Goal: Transaction & Acquisition: Purchase product/service

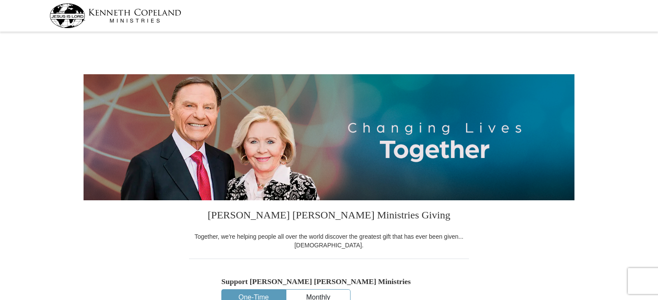
select select "[GEOGRAPHIC_DATA]"
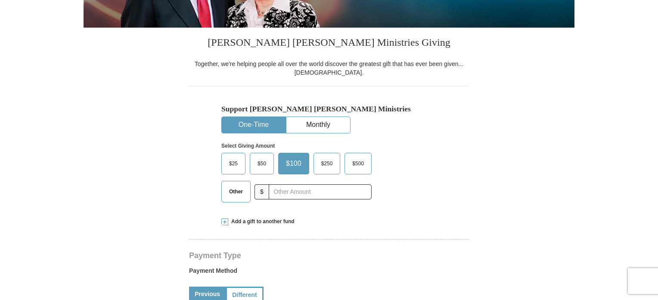
click at [245, 191] on span "Other" at bounding box center [236, 191] width 22 height 13
click at [0, 0] on input "Other" at bounding box center [0, 0] width 0 height 0
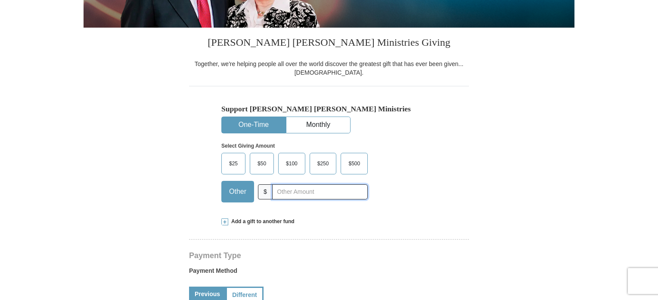
click at [282, 190] on input "text" at bounding box center [320, 191] width 96 height 15
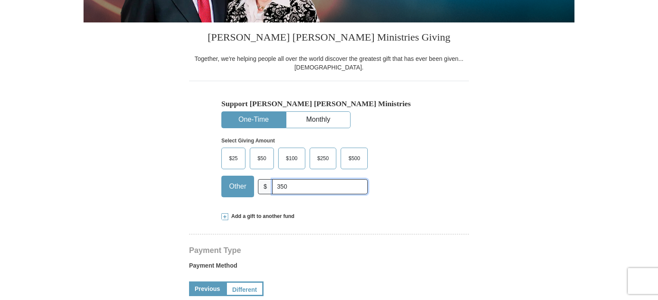
scroll to position [172, 0]
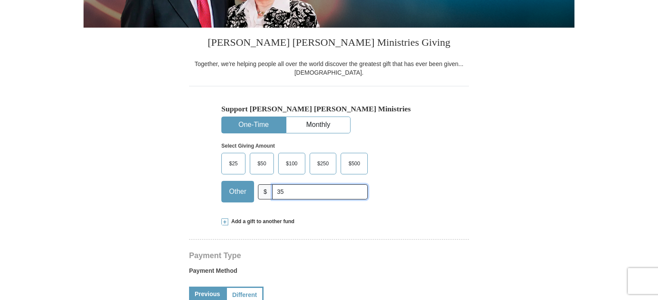
type input "3"
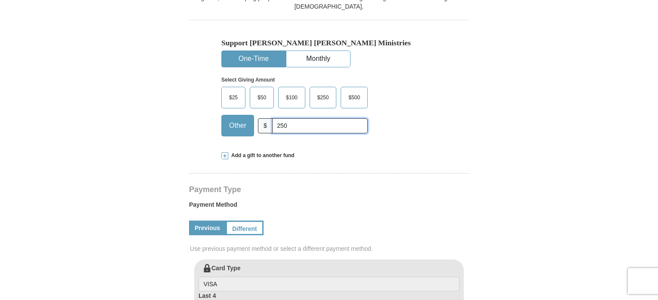
scroll to position [259, 0]
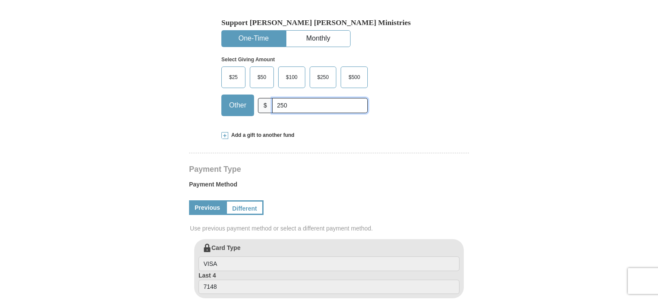
type input "250"
click at [241, 133] on span "Add a gift to another fund" at bounding box center [261, 134] width 66 height 7
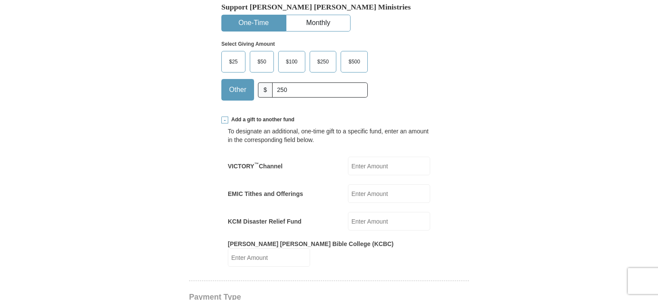
scroll to position [302, 0]
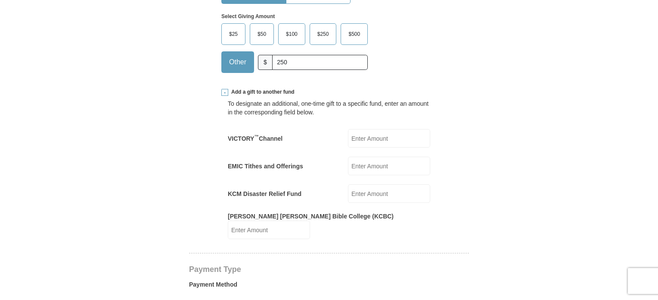
click at [378, 166] on input "EMIC Tithes and Offerings" at bounding box center [389, 165] width 82 height 19
type input "100.00"
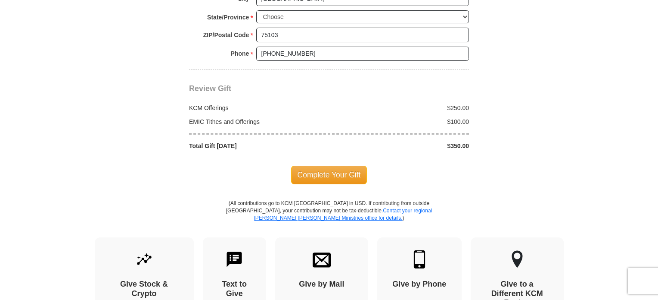
scroll to position [905, 0]
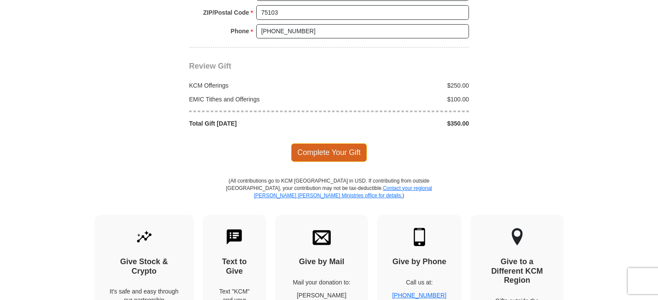
click at [324, 143] on span "Complete Your Gift" at bounding box center [329, 152] width 76 height 18
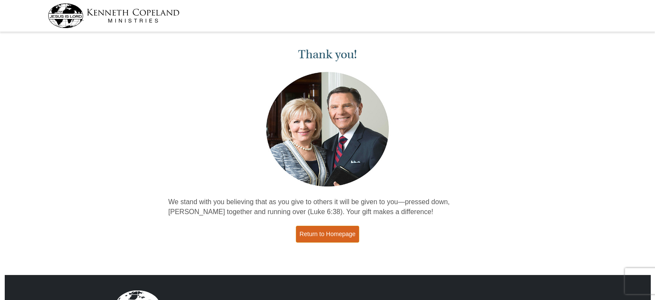
click at [328, 234] on link "Return to Homepage" at bounding box center [328, 233] width 64 height 17
